Goal: Task Accomplishment & Management: Use online tool/utility

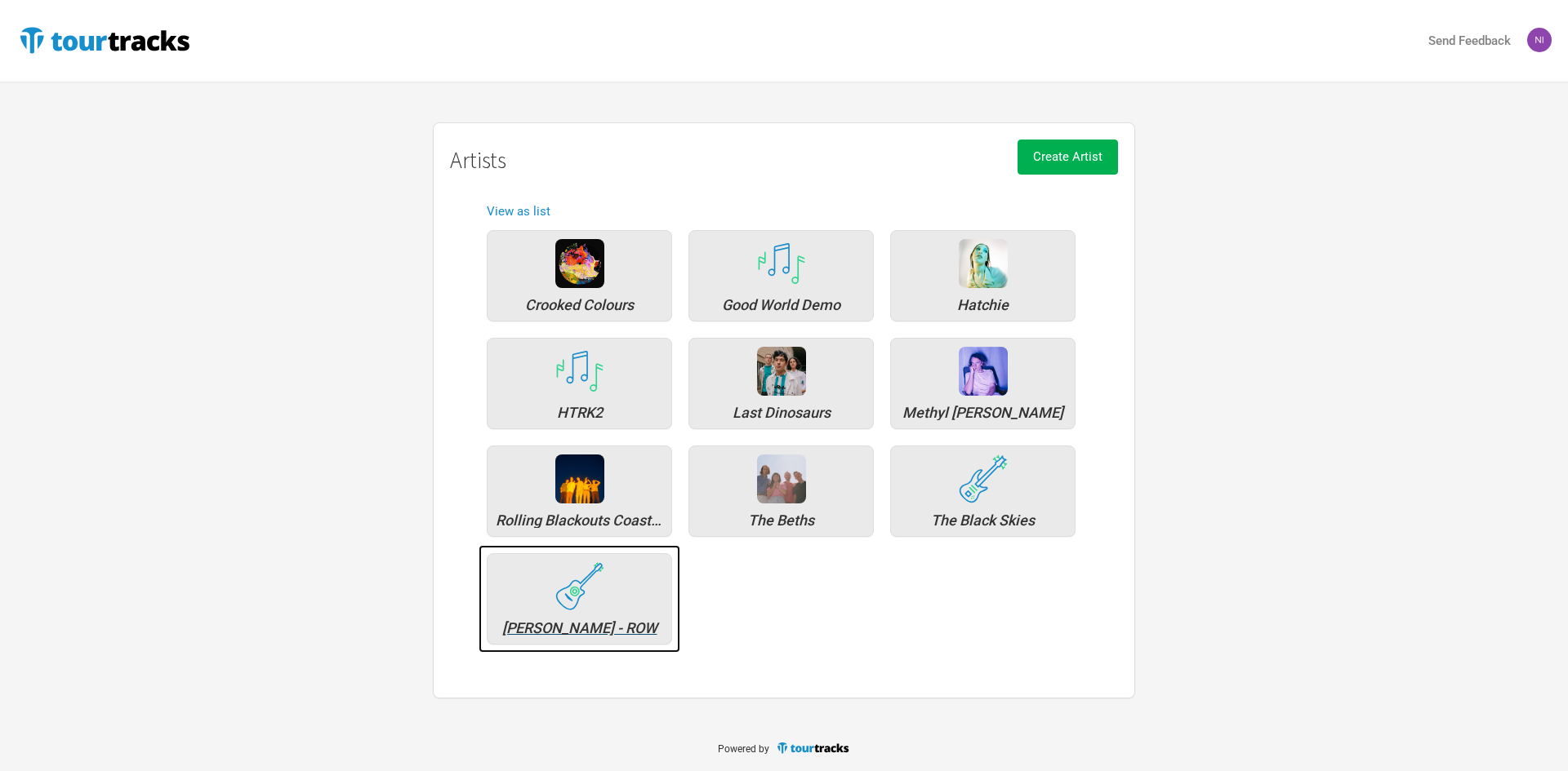
click at [563, 591] on img at bounding box center [580, 586] width 49 height 48
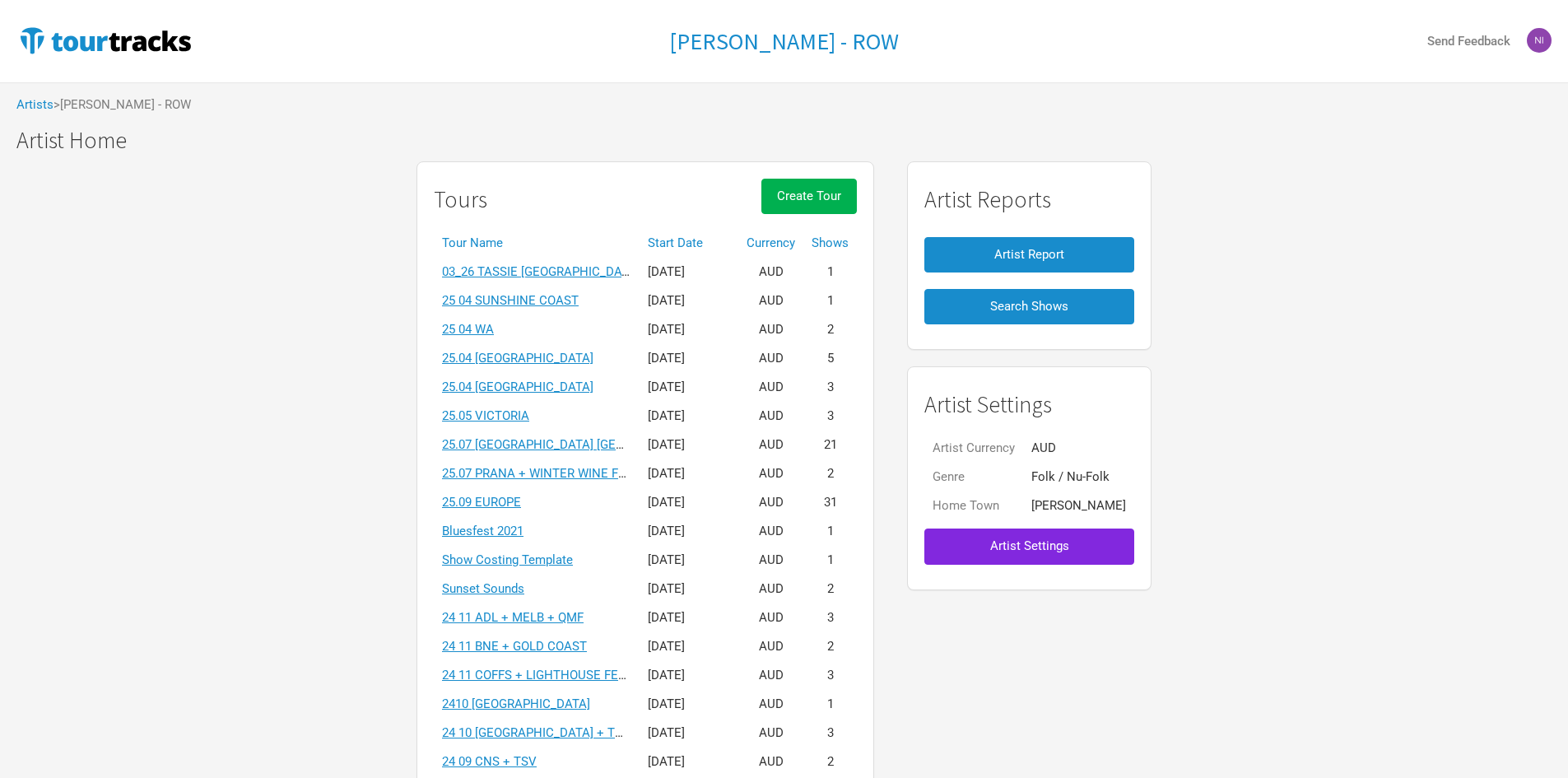
click at [681, 238] on th "Start Date" at bounding box center [689, 243] width 99 height 29
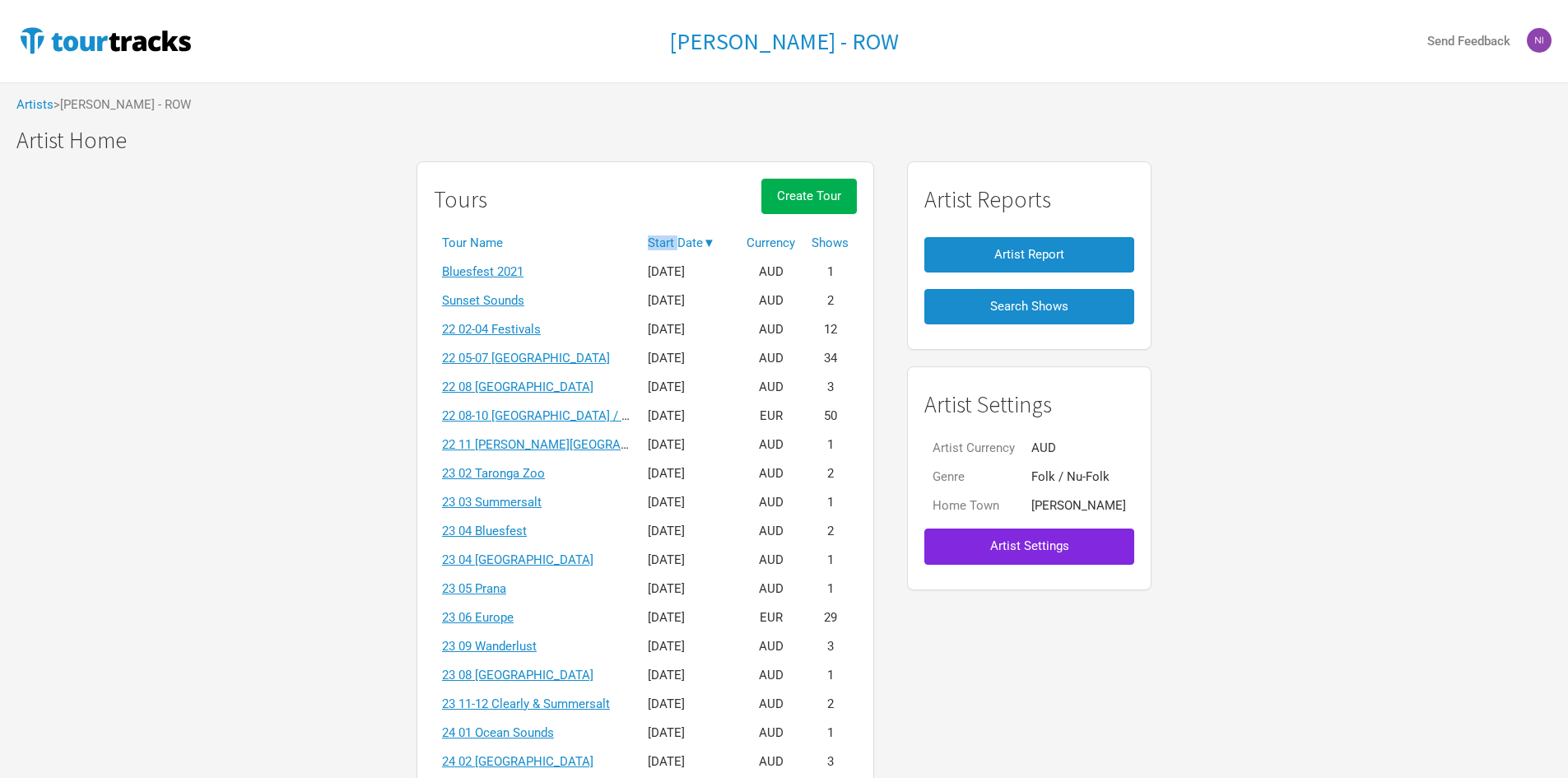
click at [681, 238] on th "Start Date ▼" at bounding box center [689, 243] width 99 height 29
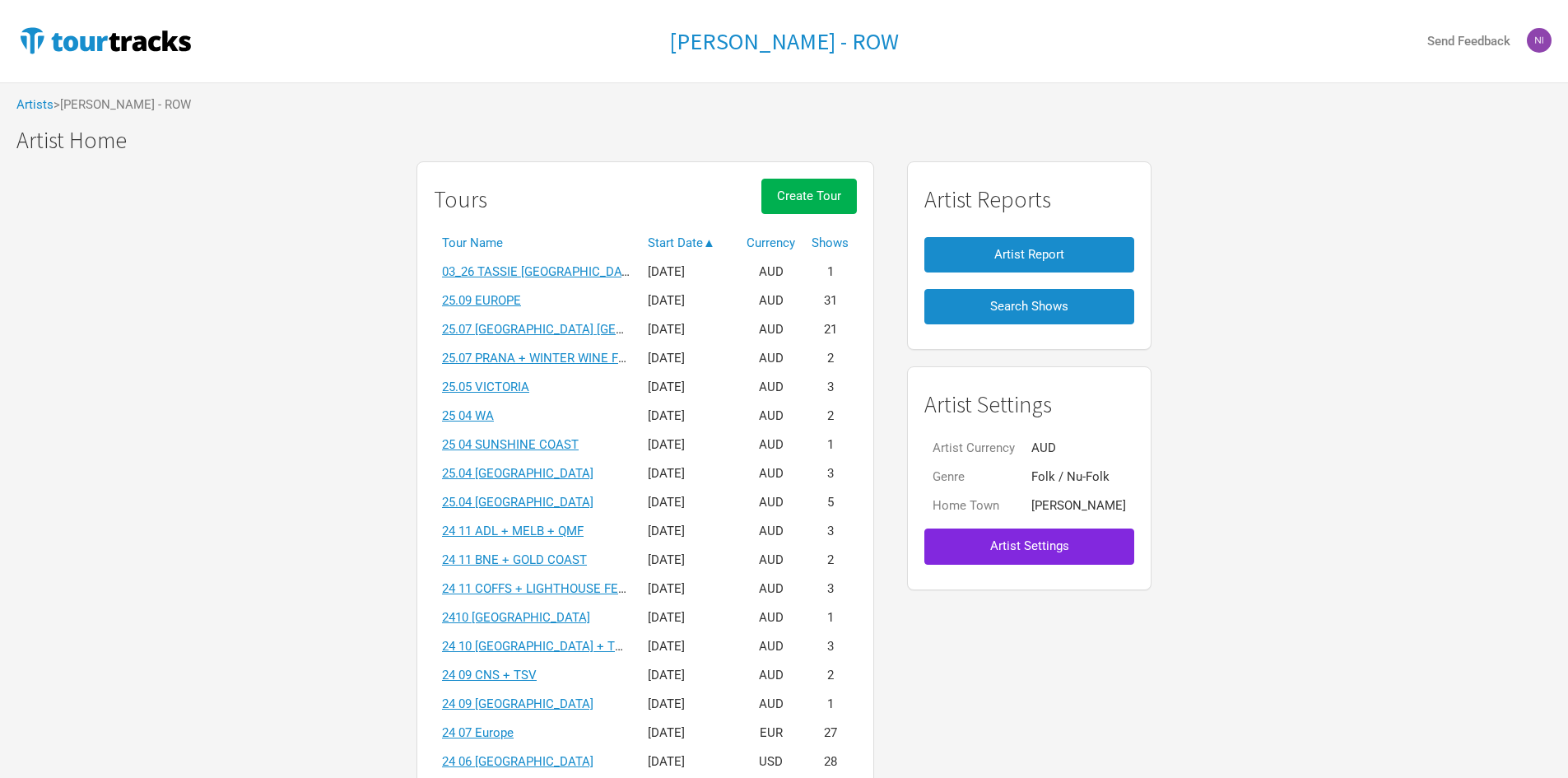
click at [503, 301] on link "25.09 EUROPE" at bounding box center [481, 300] width 79 height 14
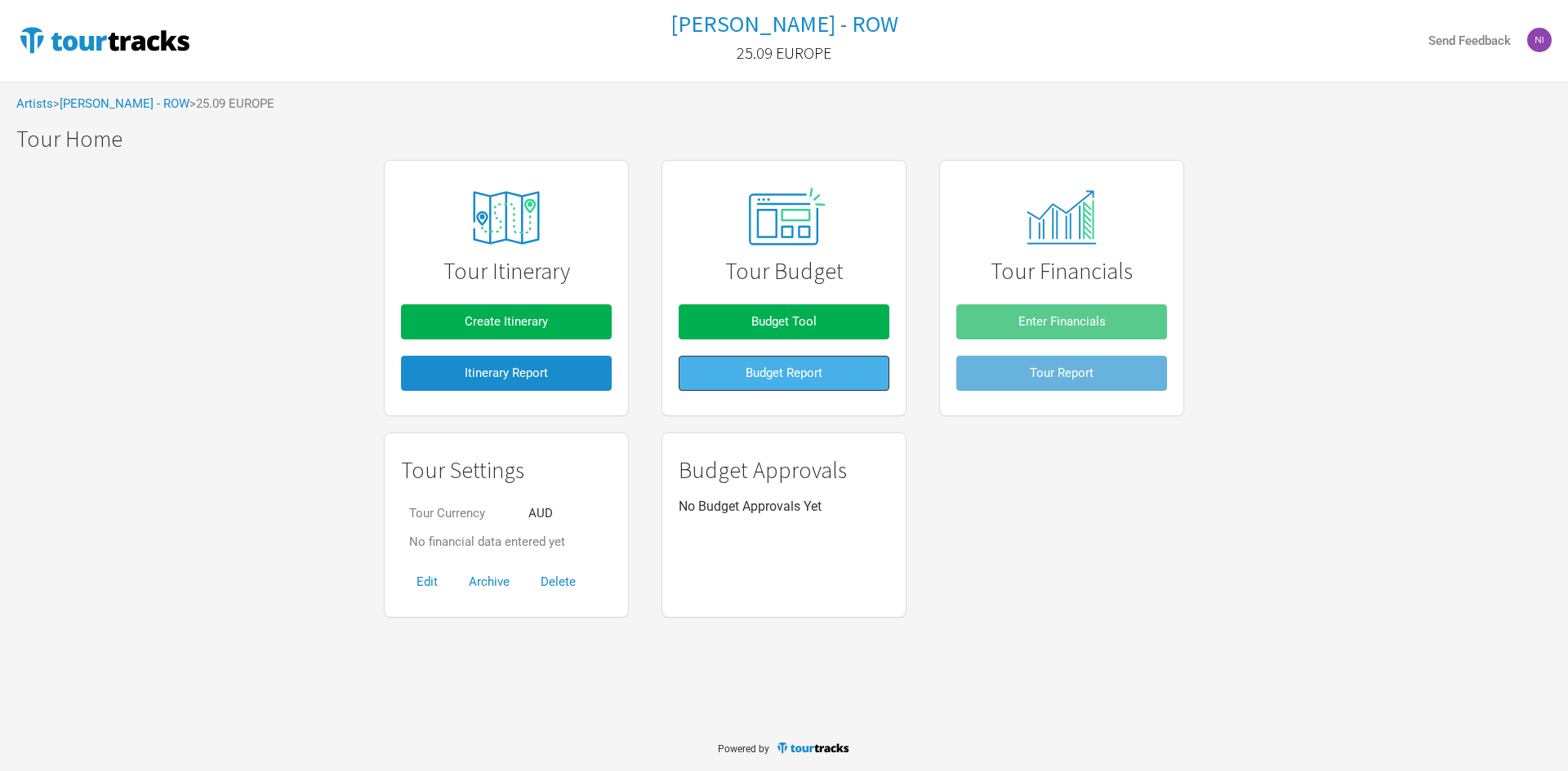
click at [829, 368] on button "Budget Report" at bounding box center [784, 374] width 211 height 35
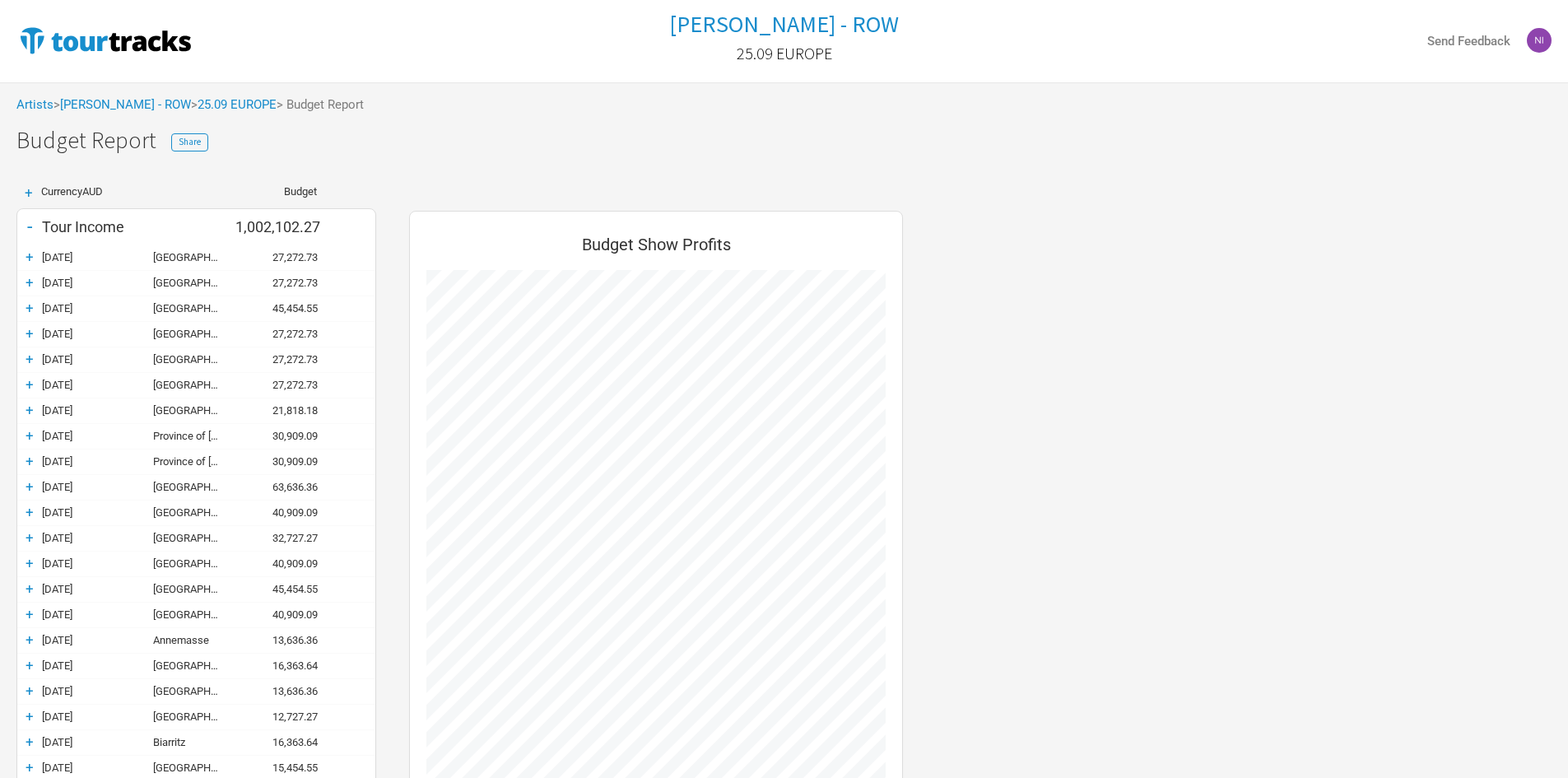
scroll to position [1248, 527]
click at [197, 105] on link "25.09 EUROPE" at bounding box center [236, 104] width 79 height 14
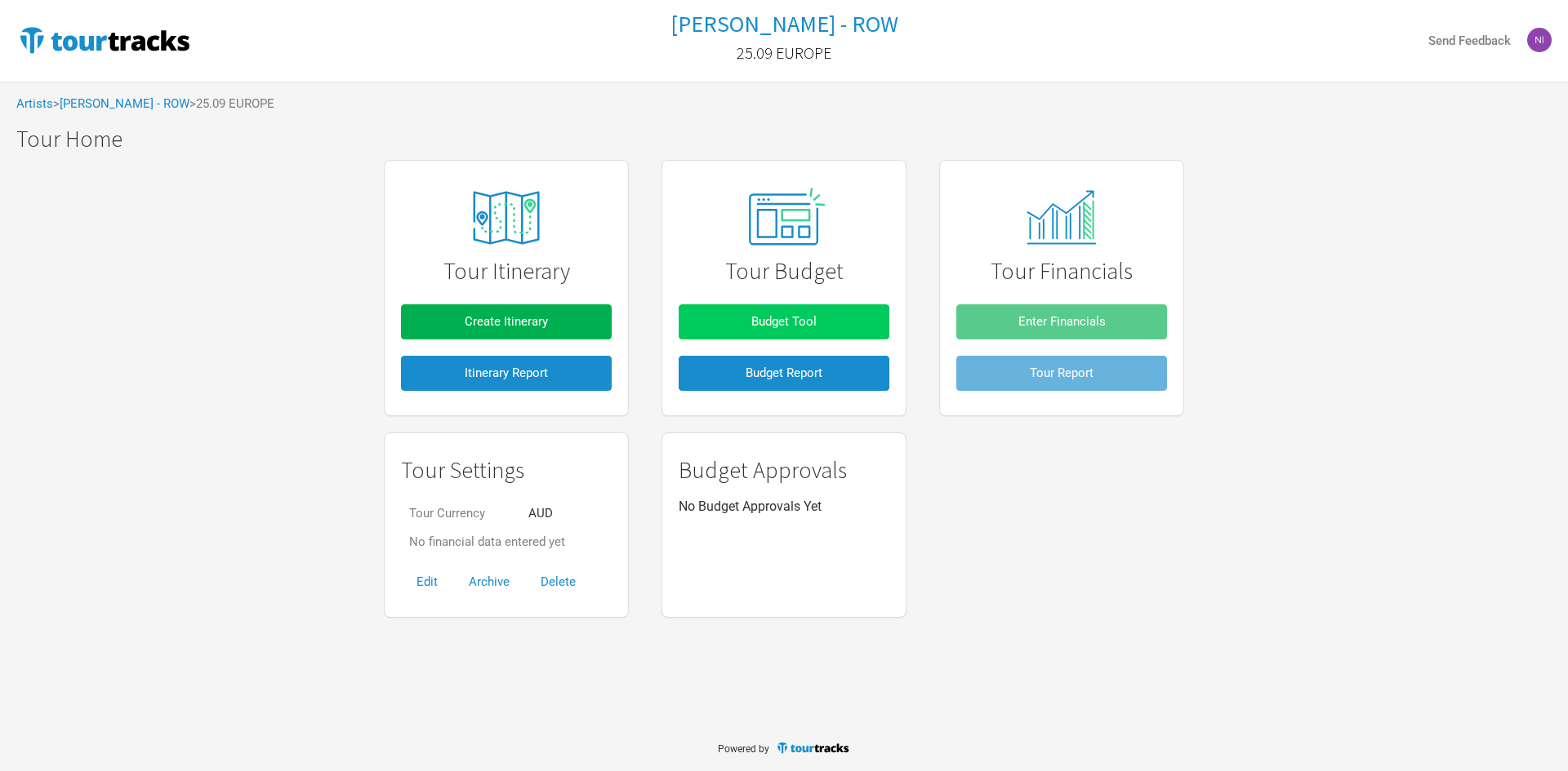
click at [759, 328] on span "Budget Tool" at bounding box center [784, 321] width 66 height 14
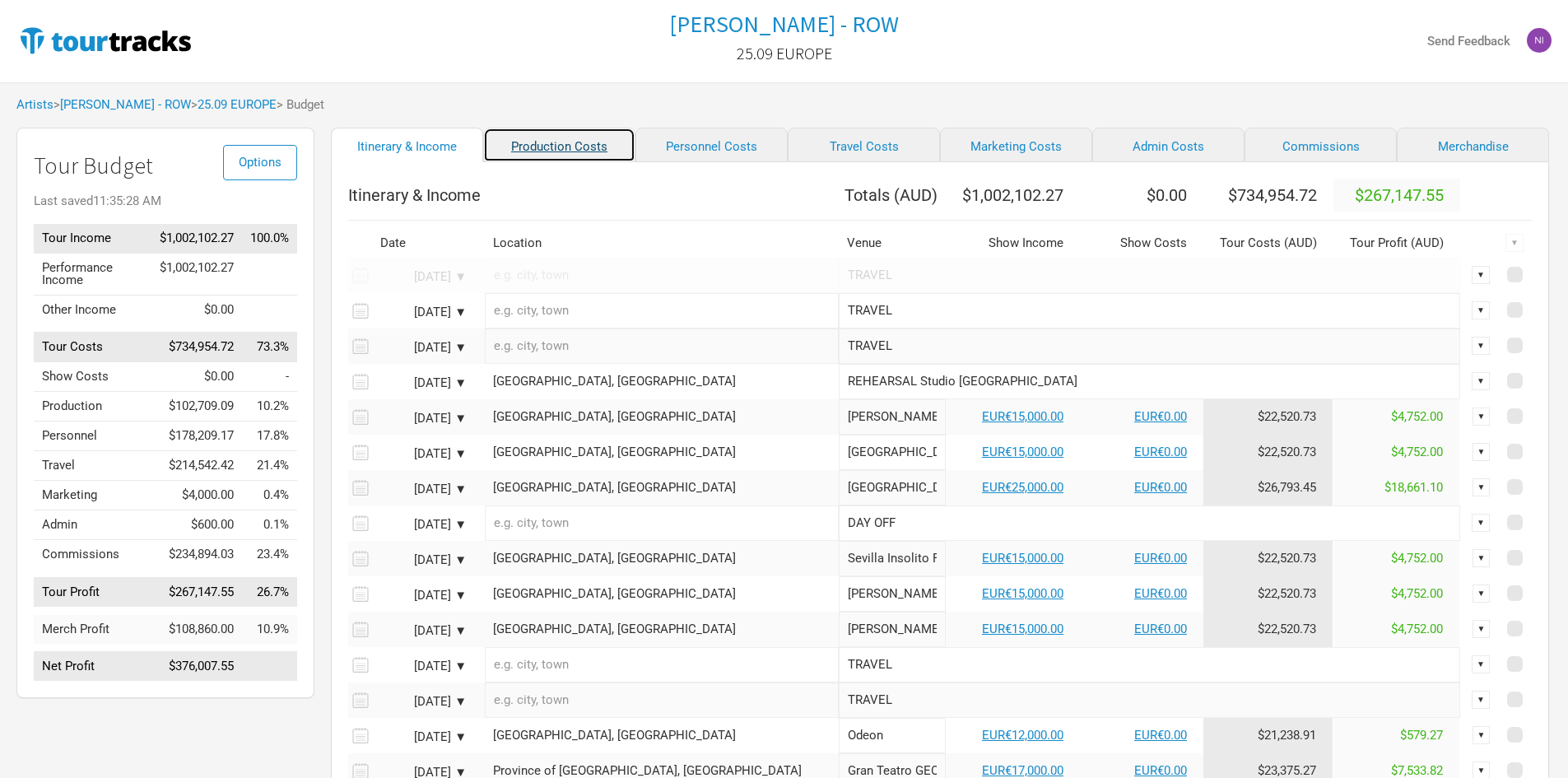
click at [571, 142] on link "Production Costs" at bounding box center [559, 145] width 152 height 35
select select "Total Days"
select select "EUR"
select select "Shows"
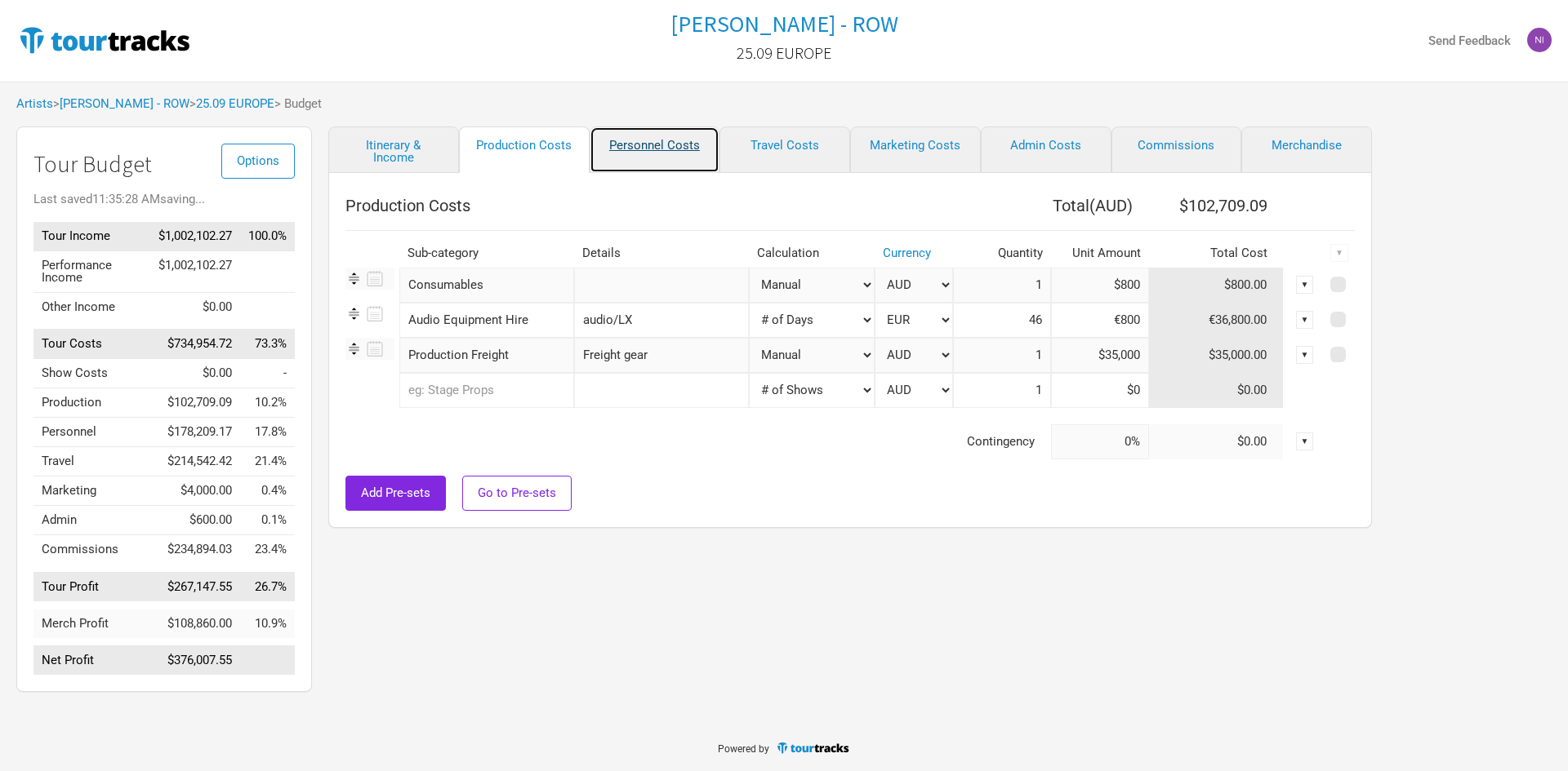
click at [616, 144] on link "Personnel Costs" at bounding box center [655, 149] width 130 height 46
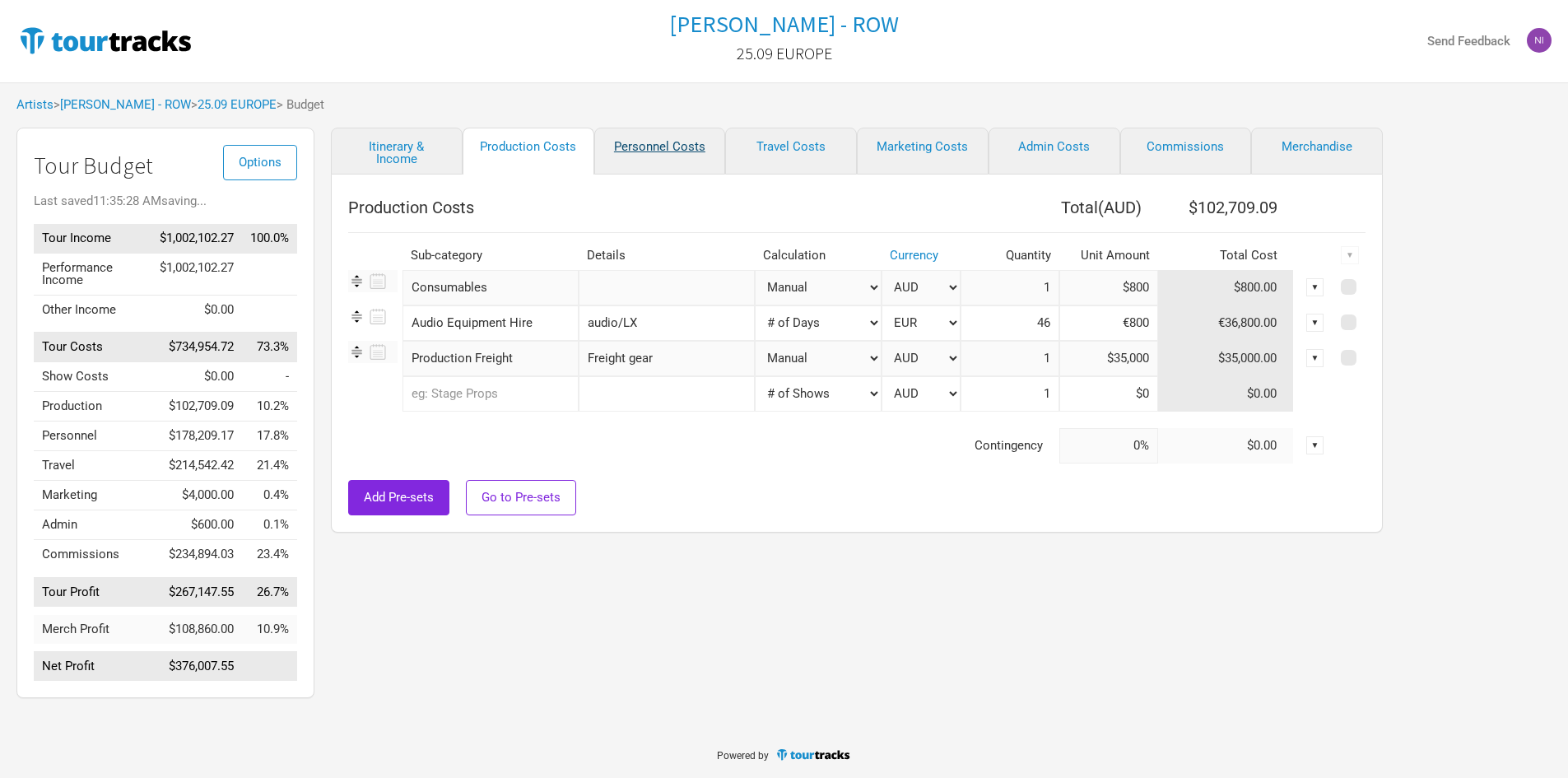
select select "GBP"
select select "USD"
